Goal: Task Accomplishment & Management: Complete application form

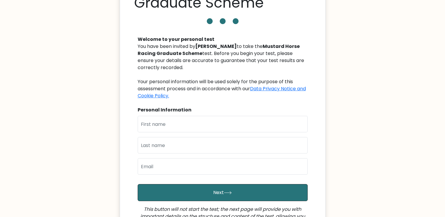
scroll to position [52, 0]
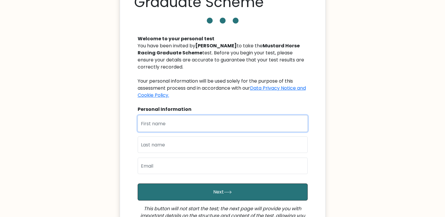
click at [238, 115] on input "text" at bounding box center [223, 123] width 170 height 16
type input "Rohit"
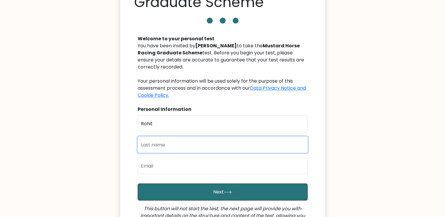
click at [144, 147] on input "text" at bounding box center [223, 145] width 170 height 16
type input "V"
type input "Chavan"
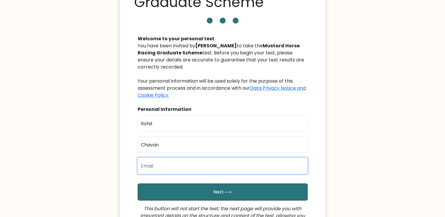
click at [146, 164] on input "email" at bounding box center [223, 166] width 170 height 16
type input "rohit.schavan7@gmail.com"
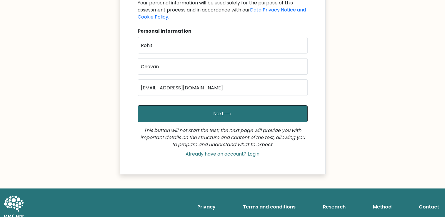
scroll to position [137, 0]
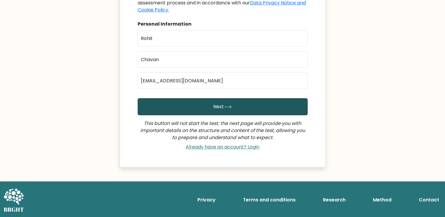
click at [195, 106] on button "Next" at bounding box center [223, 106] width 170 height 17
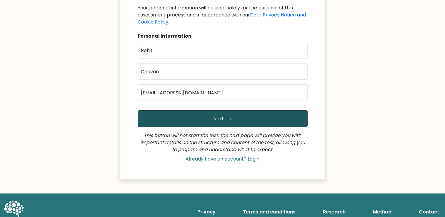
scroll to position [101, 0]
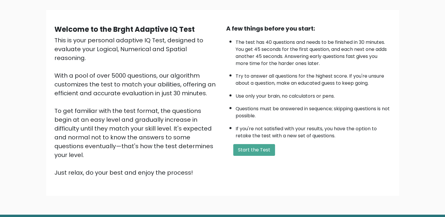
scroll to position [37, 0]
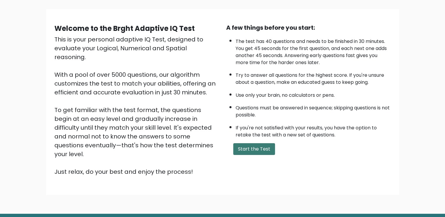
click at [251, 147] on button "Start the Test" at bounding box center [254, 149] width 42 height 12
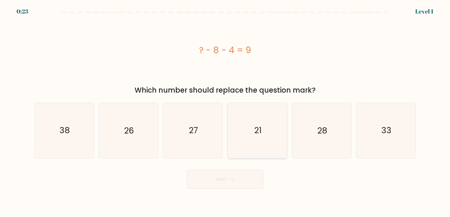
click at [258, 128] on text "21" at bounding box center [257, 130] width 7 height 11
click at [225, 112] on input "d. 21" at bounding box center [225, 110] width 0 height 3
radio input "true"
click at [236, 177] on button "Next" at bounding box center [225, 179] width 77 height 19
click at [215, 181] on button "Next" at bounding box center [225, 179] width 77 height 19
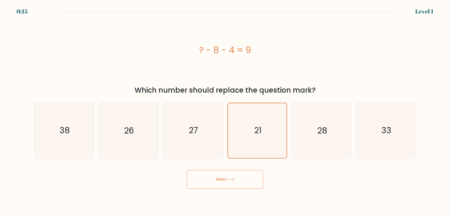
click at [228, 182] on button "Next" at bounding box center [225, 179] width 77 height 19
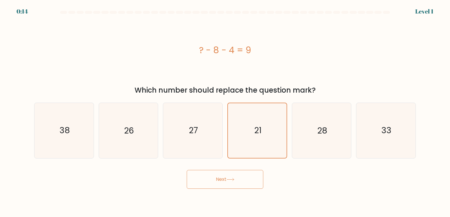
click at [228, 182] on button "Next" at bounding box center [225, 179] width 77 height 19
click at [250, 140] on icon "21" at bounding box center [257, 130] width 54 height 54
click at [225, 112] on input "d. 21" at bounding box center [225, 110] width 0 height 3
click at [234, 179] on icon at bounding box center [230, 179] width 8 height 3
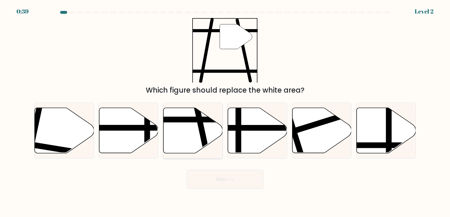
click at [195, 127] on icon at bounding box center [192, 130] width 59 height 45
click at [225, 112] on input "c." at bounding box center [225, 110] width 0 height 3
radio input "true"
click at [219, 177] on button "Next" at bounding box center [225, 179] width 77 height 19
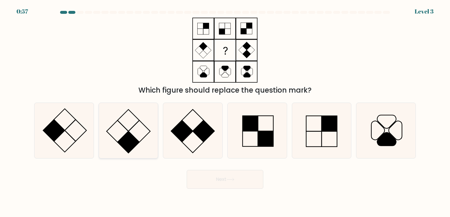
click at [124, 143] on rect at bounding box center [128, 143] width 22 height 22
click at [225, 112] on input "b." at bounding box center [225, 110] width 0 height 3
radio input "true"
click at [208, 176] on button "Next" at bounding box center [225, 179] width 77 height 19
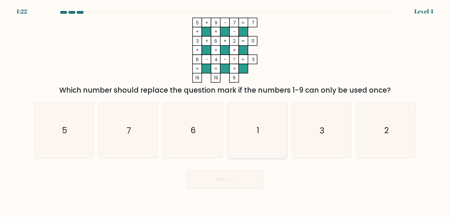
click at [251, 119] on icon "1" at bounding box center [257, 130] width 55 height 55
click at [225, 112] on input "d. 1" at bounding box center [225, 110] width 0 height 3
radio input "true"
click at [231, 180] on icon at bounding box center [230, 179] width 8 height 3
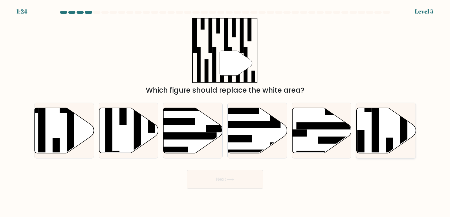
click at [377, 136] on rect at bounding box center [374, 133] width 7 height 64
click at [225, 112] on input "f." at bounding box center [225, 110] width 0 height 3
radio input "true"
click at [231, 183] on button "Next" at bounding box center [225, 179] width 77 height 19
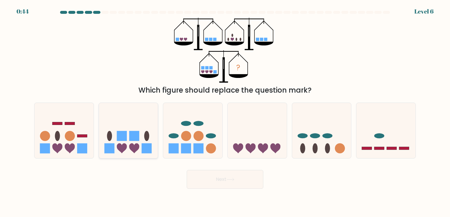
click at [126, 135] on rect at bounding box center [122, 136] width 10 height 10
click at [225, 112] on input "b." at bounding box center [225, 110] width 0 height 3
radio input "true"
click at [210, 180] on button "Next" at bounding box center [225, 179] width 77 height 19
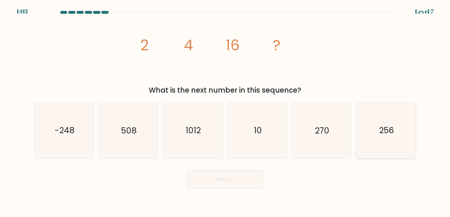
click at [384, 142] on icon "256" at bounding box center [385, 130] width 55 height 55
click at [225, 112] on input "f. 256" at bounding box center [225, 110] width 0 height 3
radio input "true"
click at [224, 177] on button "Next" at bounding box center [225, 179] width 77 height 19
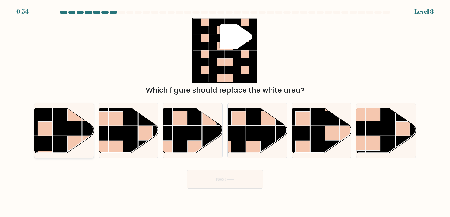
click at [92, 153] on rect at bounding box center [96, 150] width 29 height 29
click at [225, 112] on input "a." at bounding box center [225, 110] width 0 height 3
radio input "true"
click at [315, 138] on rect at bounding box center [324, 140] width 29 height 29
click at [225, 112] on input "e." at bounding box center [225, 110] width 0 height 3
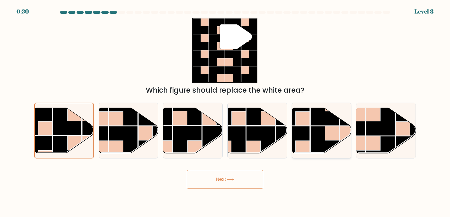
radio input "true"
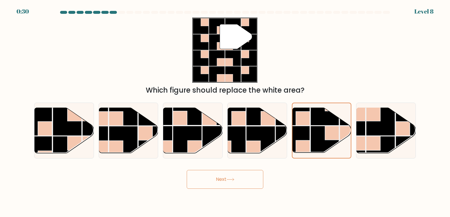
click at [220, 179] on button "Next" at bounding box center [225, 179] width 77 height 19
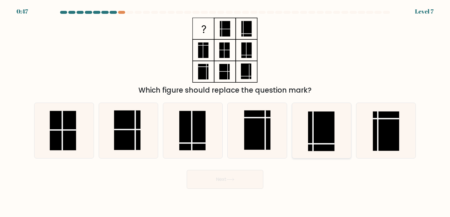
click at [309, 137] on rect at bounding box center [321, 131] width 26 height 39
click at [225, 112] on input "e." at bounding box center [225, 110] width 0 height 3
radio input "true"
click at [318, 120] on rect at bounding box center [321, 131] width 26 height 39
click at [225, 112] on input "e." at bounding box center [225, 110] width 0 height 3
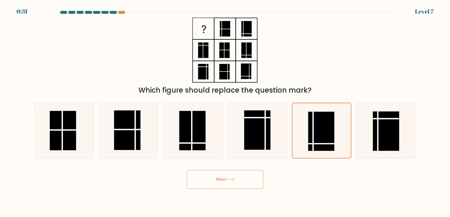
click at [242, 184] on button "Next" at bounding box center [225, 179] width 77 height 19
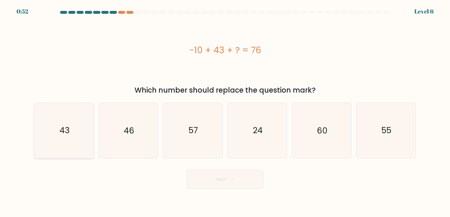
click at [80, 139] on icon "43" at bounding box center [63, 130] width 55 height 55
click at [225, 112] on input "a. 43" at bounding box center [225, 110] width 0 height 3
radio input "true"
click at [226, 183] on button "Next" at bounding box center [225, 179] width 77 height 19
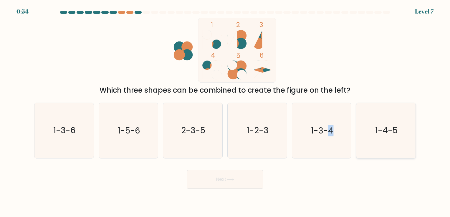
drag, startPoint x: 326, startPoint y: 124, endPoint x: 374, endPoint y: 124, distance: 48.9
click at [374, 124] on div "a. 1-3-6 b. 1-5-6 c. 2-3-5 d. 1-2-3" at bounding box center [225, 128] width 386 height 60
click at [374, 124] on icon "1-4-5" at bounding box center [385, 130] width 55 height 55
click at [225, 112] on input "f. 1-4-5" at bounding box center [225, 110] width 0 height 3
radio input "true"
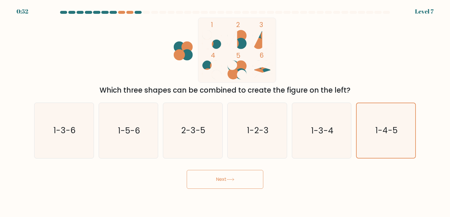
click at [337, 167] on div "Next" at bounding box center [225, 177] width 389 height 23
click at [386, 132] on text "1-4-5" at bounding box center [386, 130] width 22 height 11
click at [225, 112] on input "f. 1-4-5" at bounding box center [225, 110] width 0 height 3
click at [218, 173] on button "Next" at bounding box center [225, 179] width 77 height 19
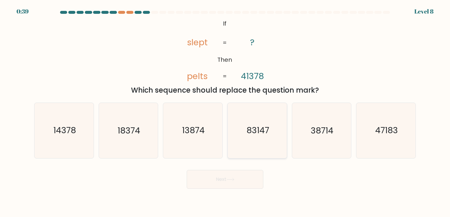
click at [259, 131] on text "83147" at bounding box center [257, 130] width 23 height 11
click at [225, 112] on input "d. 83147" at bounding box center [225, 110] width 0 height 3
radio input "true"
click at [255, 134] on text "83147" at bounding box center [257, 130] width 23 height 11
click at [225, 112] on input "d. 83147" at bounding box center [225, 110] width 0 height 3
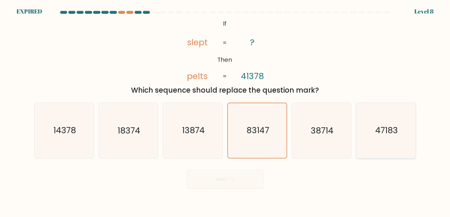
click at [380, 129] on text "47183" at bounding box center [386, 130] width 23 height 11
click at [225, 112] on input "f. 47183" at bounding box center [225, 110] width 0 height 3
radio input "true"
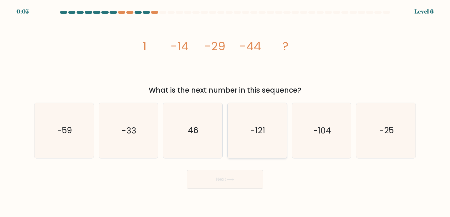
click at [281, 129] on icon "-121" at bounding box center [257, 130] width 55 height 55
click at [225, 112] on input "d. -121" at bounding box center [225, 110] width 0 height 3
radio input "true"
click at [252, 175] on button "Next" at bounding box center [225, 179] width 77 height 19
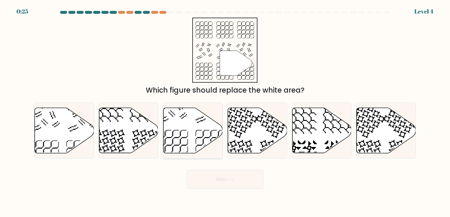
click at [190, 143] on icon at bounding box center [192, 130] width 59 height 45
click at [225, 112] on input "c." at bounding box center [225, 110] width 0 height 3
radio input "true"
click at [230, 176] on button "Next" at bounding box center [225, 179] width 77 height 19
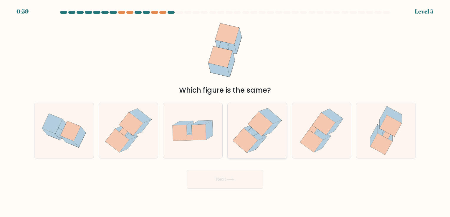
click at [258, 139] on icon at bounding box center [255, 132] width 23 height 15
click at [225, 112] on input "d." at bounding box center [225, 110] width 0 height 3
radio input "true"
click at [239, 183] on button "Next" at bounding box center [225, 179] width 77 height 19
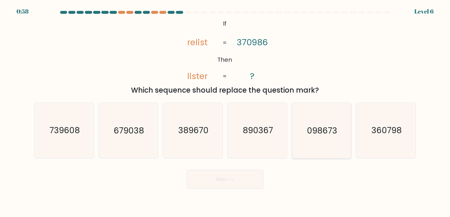
click at [307, 116] on icon "098673" at bounding box center [321, 130] width 55 height 55
click at [225, 112] on input "e. 098673" at bounding box center [225, 110] width 0 height 3
radio input "true"
click at [243, 177] on button "Next" at bounding box center [225, 179] width 77 height 19
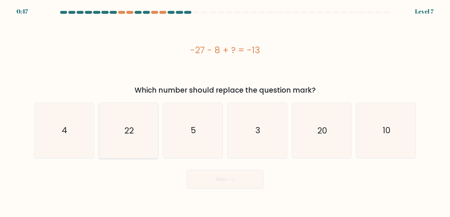
click at [134, 130] on icon "22" at bounding box center [128, 130] width 55 height 55
click at [225, 112] on input "b. 22" at bounding box center [225, 110] width 0 height 3
radio input "true"
click at [232, 183] on button "Next" at bounding box center [225, 179] width 77 height 19
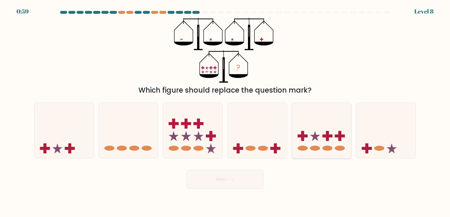
click at [301, 111] on icon at bounding box center [321, 130] width 59 height 49
click at [225, 111] on input "e." at bounding box center [225, 110] width 0 height 3
radio input "true"
click at [236, 180] on button "Next" at bounding box center [225, 179] width 77 height 19
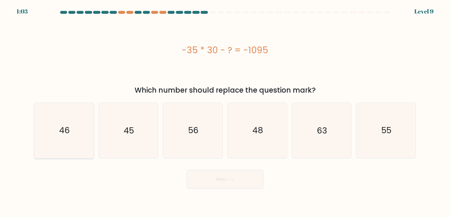
click at [73, 129] on icon "46" at bounding box center [63, 130] width 55 height 55
click at [225, 112] on input "a. 46" at bounding box center [225, 110] width 0 height 3
radio input "true"
click at [129, 126] on text "45" at bounding box center [129, 130] width 10 height 11
click at [225, 112] on input "b. 45" at bounding box center [225, 110] width 0 height 3
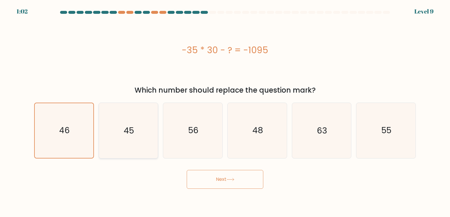
radio input "true"
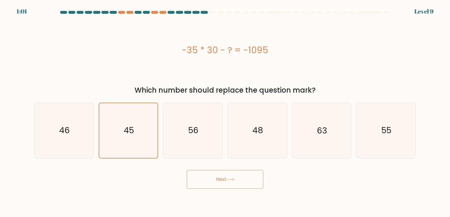
click at [220, 176] on button "Next" at bounding box center [225, 179] width 77 height 19
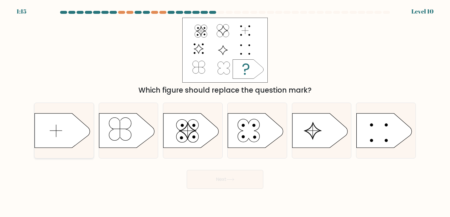
click at [70, 133] on icon at bounding box center [62, 130] width 55 height 34
click at [225, 112] on input "a." at bounding box center [225, 110] width 0 height 3
radio input "true"
click at [244, 180] on button "Next" at bounding box center [225, 179] width 77 height 19
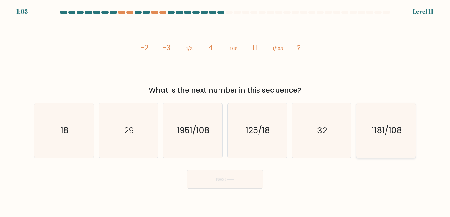
click at [394, 128] on text "1181/108" at bounding box center [386, 130] width 30 height 11
click at [225, 112] on input "f. 1181/108" at bounding box center [225, 110] width 0 height 3
radio input "true"
click at [209, 185] on button "Next" at bounding box center [225, 179] width 77 height 19
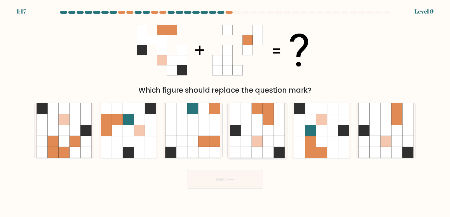
click at [239, 122] on icon at bounding box center [235, 119] width 11 height 11
click at [225, 112] on input "d." at bounding box center [225, 110] width 0 height 3
radio input "true"
click at [234, 180] on icon at bounding box center [230, 179] width 8 height 3
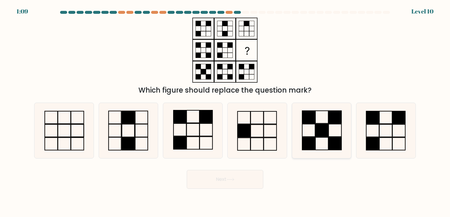
click at [313, 132] on icon at bounding box center [321, 130] width 55 height 55
click at [225, 112] on input "e." at bounding box center [225, 110] width 0 height 3
radio input "true"
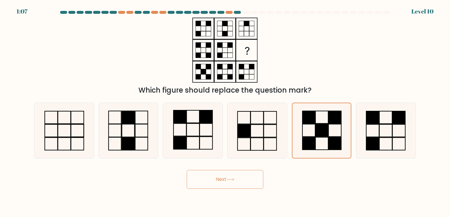
click at [221, 179] on button "Next" at bounding box center [225, 179] width 77 height 19
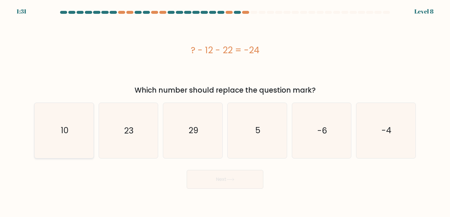
click at [65, 135] on text "10" at bounding box center [65, 130] width 8 height 11
click at [225, 112] on input "a. 10" at bounding box center [225, 110] width 0 height 3
radio input "true"
click at [218, 183] on button "Next" at bounding box center [225, 179] width 77 height 19
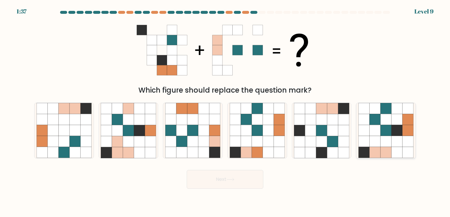
click at [382, 144] on icon at bounding box center [385, 141] width 11 height 11
click at [225, 112] on input "f." at bounding box center [225, 110] width 0 height 3
radio input "true"
click at [225, 177] on button "Next" at bounding box center [225, 179] width 77 height 19
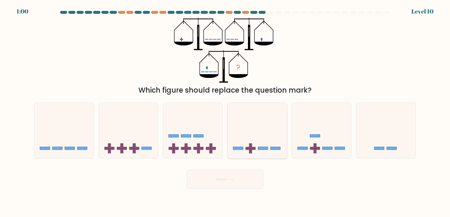
click at [265, 131] on icon at bounding box center [257, 130] width 59 height 49
click at [225, 112] on input "d." at bounding box center [225, 110] width 0 height 3
radio input "true"
click at [231, 175] on button "Next" at bounding box center [225, 179] width 77 height 19
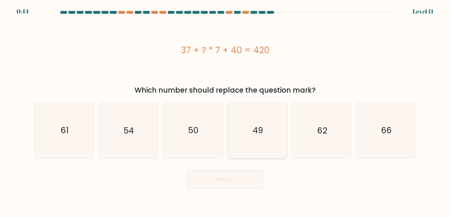
click at [260, 120] on icon "49" at bounding box center [257, 130] width 55 height 55
click at [225, 112] on input "d. 49" at bounding box center [225, 110] width 0 height 3
radio input "true"
click at [223, 182] on button "Next" at bounding box center [225, 179] width 77 height 19
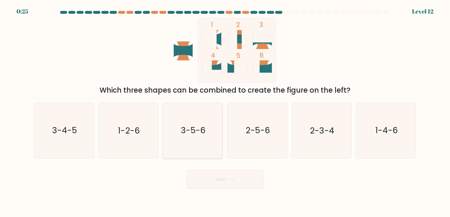
click at [188, 130] on text "3-5-6" at bounding box center [193, 130] width 25 height 11
click at [225, 112] on input "c. 3-5-6" at bounding box center [225, 110] width 0 height 3
radio input "true"
click at [210, 182] on button "Next" at bounding box center [225, 179] width 77 height 19
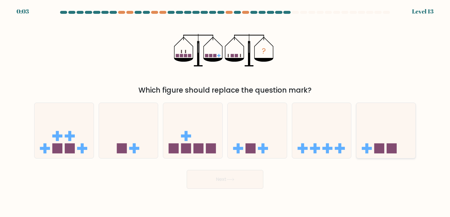
click at [377, 134] on icon at bounding box center [385, 130] width 59 height 49
click at [225, 112] on input "f." at bounding box center [225, 110] width 0 height 3
radio input "true"
click at [233, 184] on button "Next" at bounding box center [225, 179] width 77 height 19
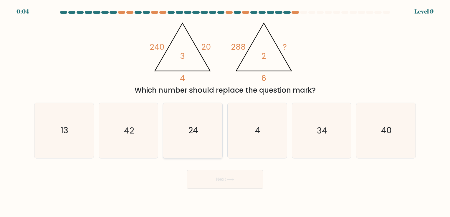
click at [193, 131] on text "24" at bounding box center [193, 130] width 10 height 11
click at [225, 112] on input "c. 24" at bounding box center [225, 110] width 0 height 3
radio input "true"
click at [210, 184] on button "Next" at bounding box center [225, 179] width 77 height 19
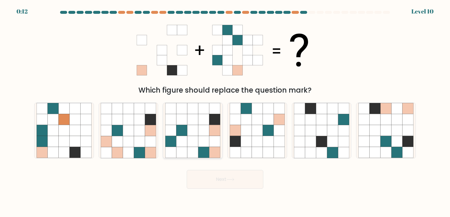
click at [198, 136] on icon at bounding box center [203, 141] width 11 height 11
click at [225, 112] on input "c." at bounding box center [225, 110] width 0 height 3
radio input "true"
click at [214, 181] on button "Next" at bounding box center [225, 179] width 77 height 19
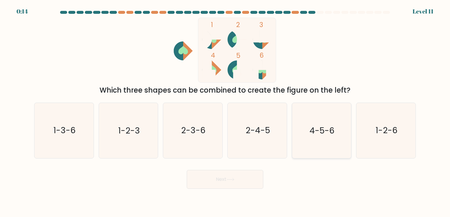
click at [310, 138] on icon "4-5-6" at bounding box center [321, 130] width 55 height 55
click at [225, 112] on input "e. 4-5-6" at bounding box center [225, 110] width 0 height 3
radio input "true"
click at [235, 177] on button "Next" at bounding box center [225, 179] width 77 height 19
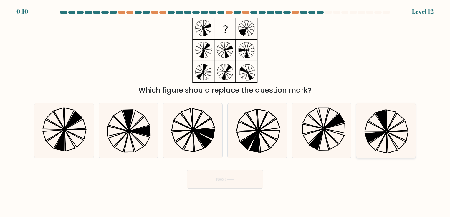
click at [382, 119] on icon at bounding box center [381, 120] width 11 height 21
click at [225, 112] on input "f." at bounding box center [225, 110] width 0 height 3
radio input "true"
click at [240, 177] on button "Next" at bounding box center [225, 179] width 77 height 19
click at [212, 179] on button "Next" at bounding box center [225, 179] width 77 height 19
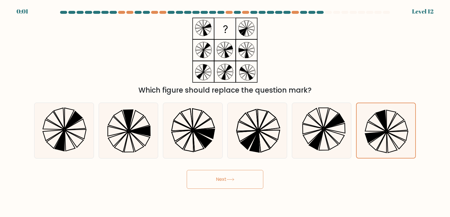
click at [233, 178] on icon at bounding box center [230, 179] width 8 height 3
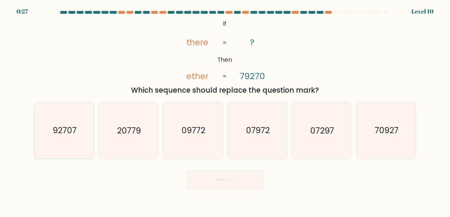
click at [66, 136] on text "92707" at bounding box center [65, 130] width 24 height 11
click at [225, 112] on input "a. 92707" at bounding box center [225, 110] width 0 height 3
radio input "true"
click at [220, 181] on button "Next" at bounding box center [225, 179] width 77 height 19
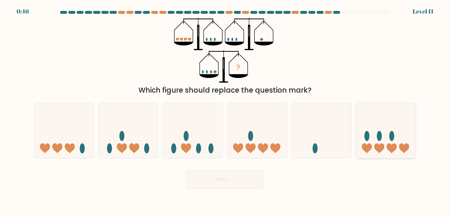
click at [377, 138] on ellipse at bounding box center [379, 136] width 5 height 10
click at [225, 112] on input "f." at bounding box center [225, 110] width 0 height 3
radio input "true"
click at [231, 174] on button "Next" at bounding box center [225, 179] width 77 height 19
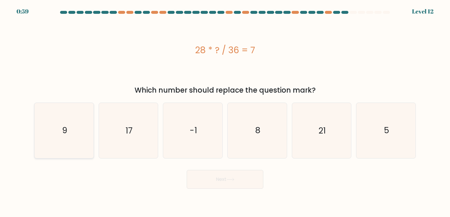
click at [64, 130] on text "9" at bounding box center [64, 130] width 5 height 11
click at [225, 112] on input "a. 9" at bounding box center [225, 110] width 0 height 3
radio input "true"
click at [249, 175] on button "Next" at bounding box center [225, 179] width 77 height 19
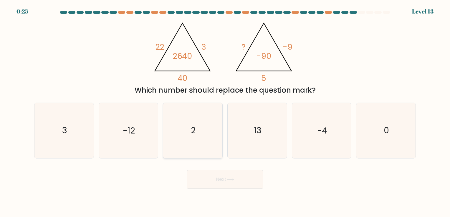
click at [184, 133] on icon "2" at bounding box center [192, 130] width 55 height 55
click at [225, 112] on input "c. 2" at bounding box center [225, 110] width 0 height 3
radio input "true"
click at [223, 180] on button "Next" at bounding box center [225, 179] width 77 height 19
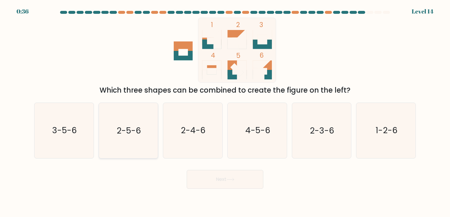
click at [140, 127] on text "2-5-6" at bounding box center [129, 130] width 24 height 11
click at [225, 112] on input "b. 2-5-6" at bounding box center [225, 110] width 0 height 3
radio input "true"
click at [225, 181] on button "Next" at bounding box center [225, 179] width 77 height 19
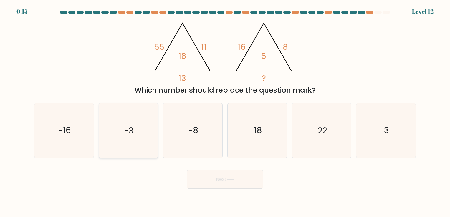
click at [122, 150] on icon "-3" at bounding box center [128, 130] width 55 height 55
click at [225, 112] on input "b. -3" at bounding box center [225, 110] width 0 height 3
radio input "true"
click at [225, 182] on button "Next" at bounding box center [225, 179] width 77 height 19
drag, startPoint x: 225, startPoint y: 182, endPoint x: 212, endPoint y: 180, distance: 13.2
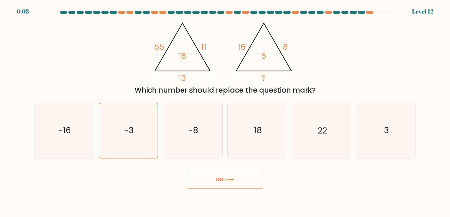
click at [212, 180] on button "Next" at bounding box center [225, 179] width 77 height 19
click at [212, 181] on button "Next" at bounding box center [225, 179] width 77 height 19
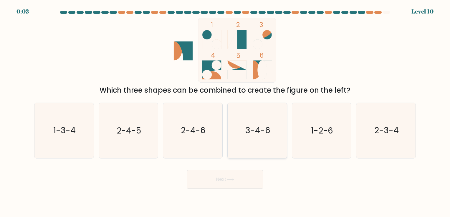
click at [248, 128] on text "3-4-6" at bounding box center [257, 130] width 25 height 11
click at [225, 112] on input "d. 3-4-6" at bounding box center [225, 110] width 0 height 3
radio input "true"
click at [229, 178] on icon at bounding box center [230, 179] width 8 height 3
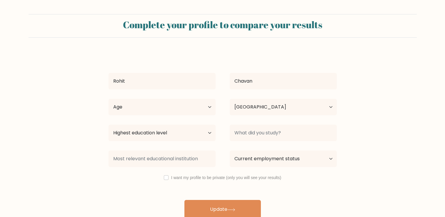
select select "GB"
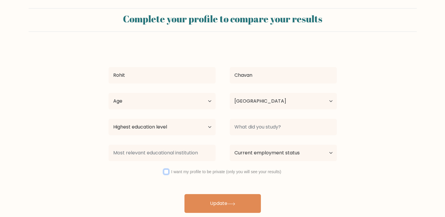
click at [165, 174] on input "checkbox" at bounding box center [166, 172] width 5 height 5
checkbox input "true"
click at [202, 99] on select "Age Under 18 years old 18-24 years old 25-34 years old 35-44 years old 45-54 ye…" at bounding box center [162, 101] width 107 height 16
select select "25_34"
click at [109, 93] on select "Age Under 18 years old 18-24 years old 25-34 years old 35-44 years old 45-54 ye…" at bounding box center [162, 101] width 107 height 16
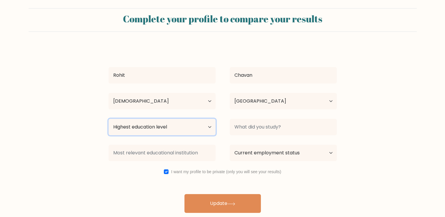
click at [155, 124] on select "Highest education level No schooling Primary Lower Secondary Upper Secondary Oc…" at bounding box center [162, 127] width 107 height 16
select select "masters_degree"
click at [109, 119] on select "Highest education level No schooling Primary Lower Secondary Upper Secondary Oc…" at bounding box center [162, 127] width 107 height 16
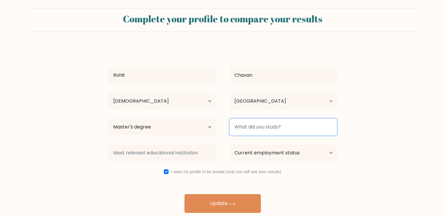
click at [277, 125] on input at bounding box center [283, 127] width 107 height 16
type input "MSc Data Science"
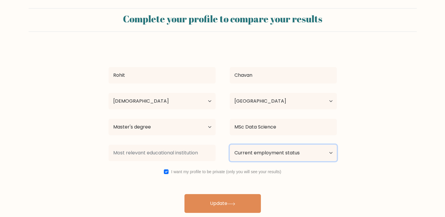
click at [271, 155] on select "Current employment status Employed Student Retired Other / prefer not to answer" at bounding box center [283, 153] width 107 height 16
select select "other"
click at [230, 145] on select "Current employment status Employed Student Retired Other / prefer not to answer" at bounding box center [283, 153] width 107 height 16
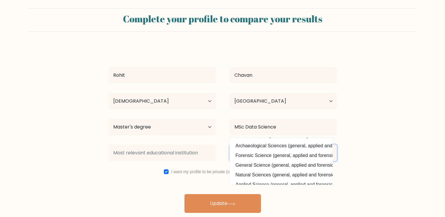
scroll to position [57, 0]
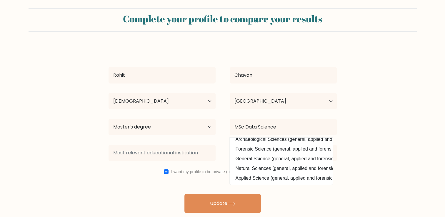
click at [363, 129] on form "Complete your profile to compare your results Rohit Chavan Age Under 18 years o…" at bounding box center [222, 110] width 445 height 205
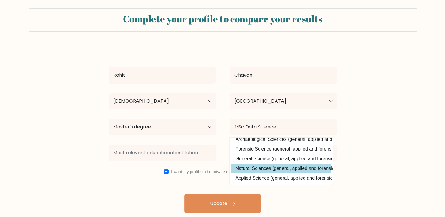
scroll to position [0, 0]
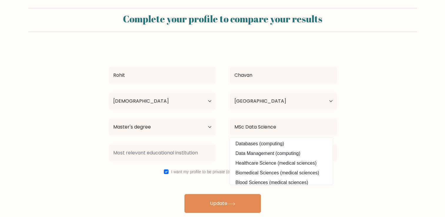
click at [360, 137] on form "Complete your profile to compare your results Rohit Chavan Age Under 18 years o…" at bounding box center [222, 110] width 445 height 205
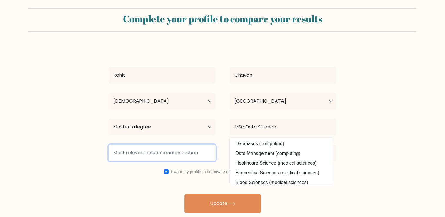
click at [178, 148] on input at bounding box center [162, 153] width 107 height 16
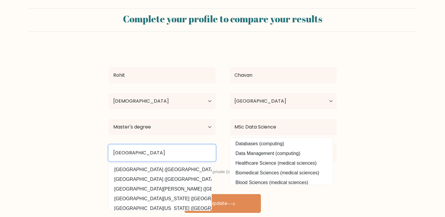
type input "University of Bristol"
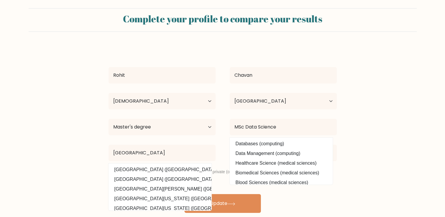
click at [220, 140] on div "Rohit Chavan Age Under 18 years old 18-24 years old 25-34 years old 35-44 years…" at bounding box center [222, 129] width 235 height 167
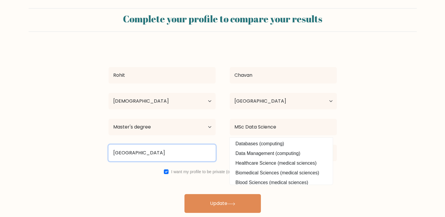
click at [166, 151] on input "University of Bristol" at bounding box center [162, 153] width 107 height 16
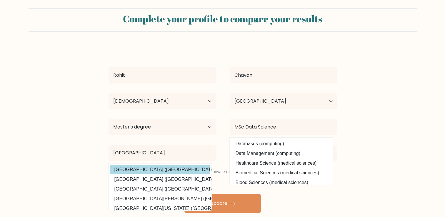
click at [154, 167] on option "University of Bristol (United Kingdom)" at bounding box center [160, 169] width 100 height 9
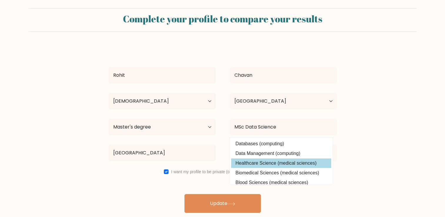
click at [297, 160] on option "Healthcare Science (medical sciences)" at bounding box center [281, 163] width 100 height 9
type input "Healthcare Science"
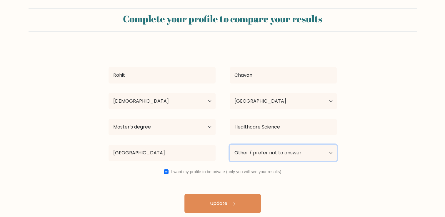
click at [291, 150] on select "Current employment status Employed Student Retired Other / prefer not to answer" at bounding box center [283, 153] width 107 height 16
click at [230, 145] on select "Current employment status Employed Student Retired Other / prefer not to answer" at bounding box center [283, 153] width 107 height 16
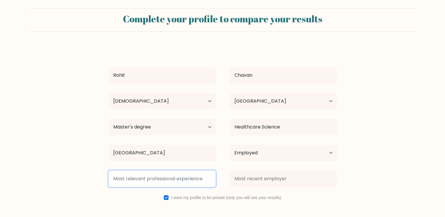
click at [170, 179] on input at bounding box center [162, 179] width 107 height 16
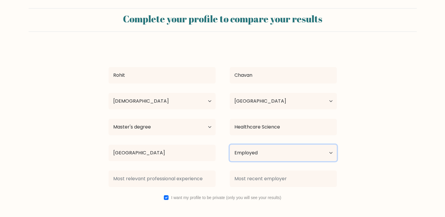
click at [243, 156] on select "Current employment status Employed Student Retired Other / prefer not to answer" at bounding box center [283, 153] width 107 height 16
select select "other"
click at [230, 145] on select "Current employment status Employed Student Retired Other / prefer not to answer" at bounding box center [283, 153] width 107 height 16
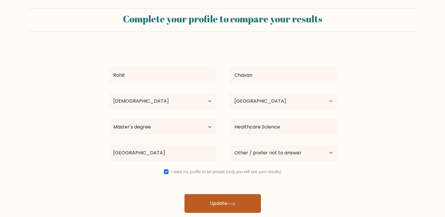
click at [218, 202] on button "Update" at bounding box center [223, 203] width 77 height 19
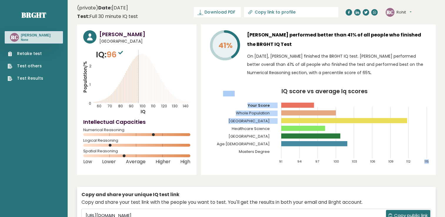
drag, startPoint x: 410, startPoint y: 124, endPoint x: 399, endPoint y: 118, distance: 11.8
click at [399, 118] on icon "IQ score vs average Iq scores 91 94 97 100 103 106 109 112 115 Your Score Whole…" at bounding box center [318, 129] width 223 height 81
click at [234, 180] on div "Rohit Chavan United Kingdom IQ: 96 Population/% IQ 0 1 2 60 70 80 90 100 110 12…" at bounding box center [256, 135] width 359 height 223
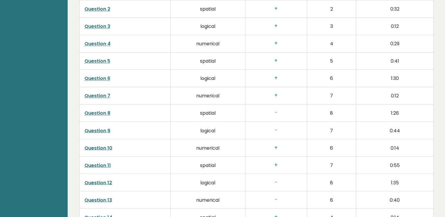
scroll to position [990, 0]
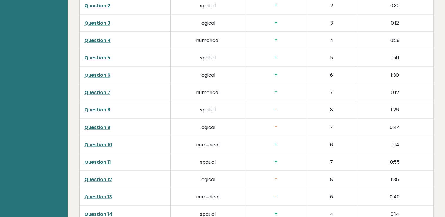
click at [97, 107] on link "Question 8" at bounding box center [97, 110] width 26 height 7
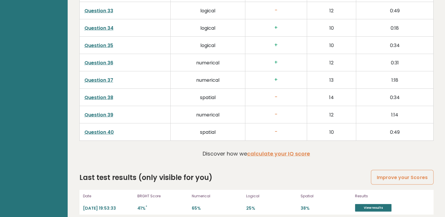
scroll to position [1524, 0]
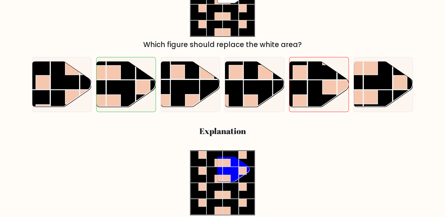
scroll to position [138, 0]
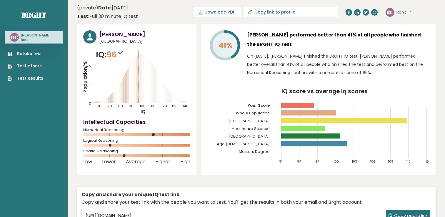
scroll to position [1524, 0]
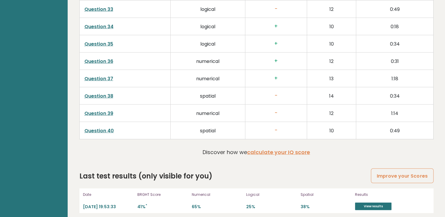
drag, startPoint x: 0, startPoint y: 0, endPoint x: 245, endPoint y: 170, distance: 298.0
click at [245, 171] on div "Last test results (only visible for you) Improve your Scores" at bounding box center [256, 176] width 354 height 11
click at [371, 203] on link "View results" at bounding box center [373, 207] width 36 height 8
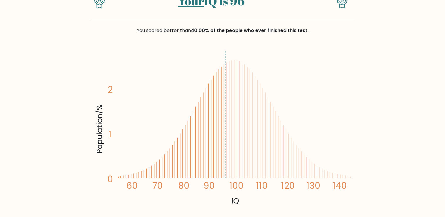
scroll to position [68, 0]
